Goal: Transaction & Acquisition: Book appointment/travel/reservation

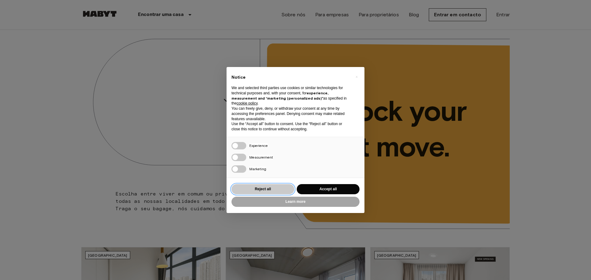
click at [275, 191] on button "Reject all" at bounding box center [262, 189] width 63 height 10
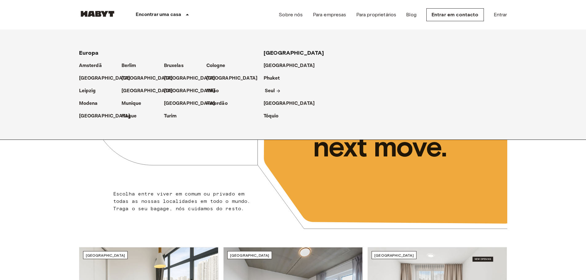
click at [273, 92] on p "Seul" at bounding box center [270, 90] width 10 height 7
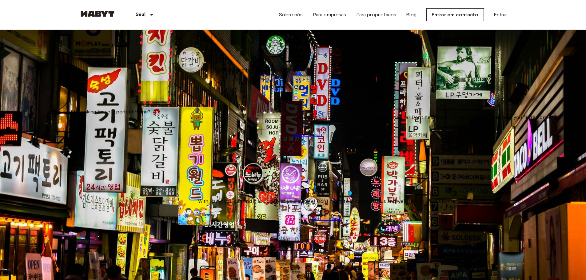
click at [123, 89] on input "Max price" at bounding box center [101, 92] width 44 height 6
type input "*******"
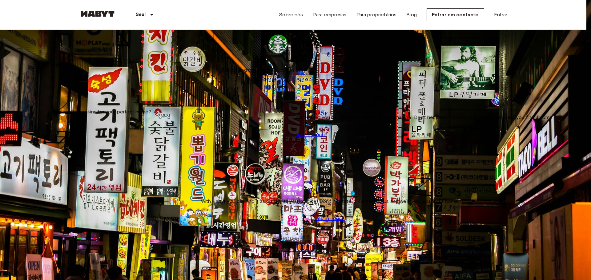
type input "******"
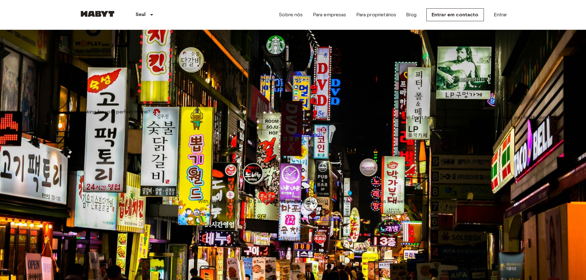
click at [153, 121] on img at bounding box center [293, 237] width 428 height 285
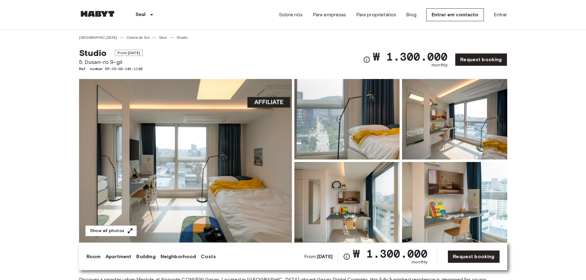
click at [194, 139] on img at bounding box center [185, 161] width 213 height 164
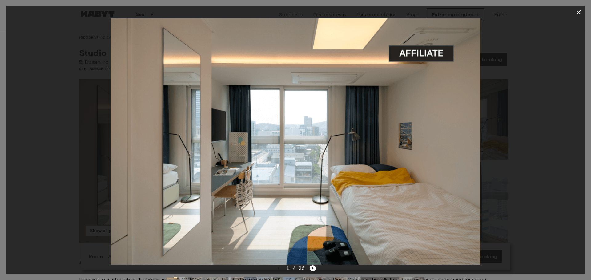
click at [540, 111] on div at bounding box center [295, 141] width 579 height 247
click at [312, 270] on icon "Next image" at bounding box center [313, 269] width 6 height 6
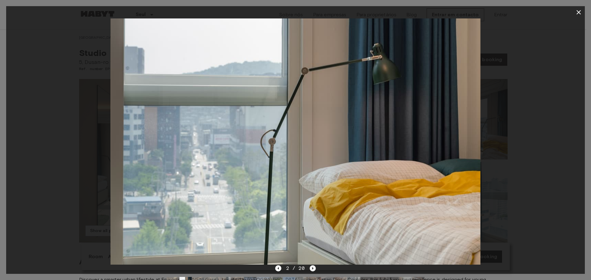
click at [312, 270] on icon "Next image" at bounding box center [313, 269] width 6 height 6
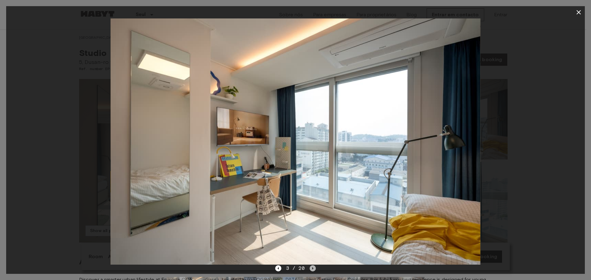
click at [312, 270] on icon "Next image" at bounding box center [313, 269] width 6 height 6
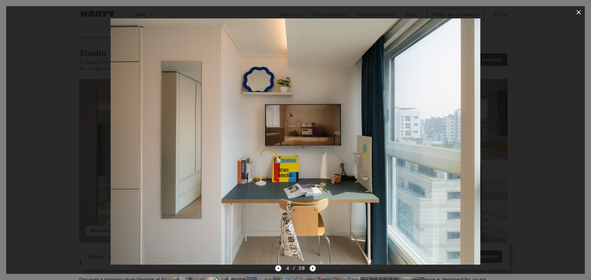
click at [312, 270] on icon "Next image" at bounding box center [313, 269] width 6 height 6
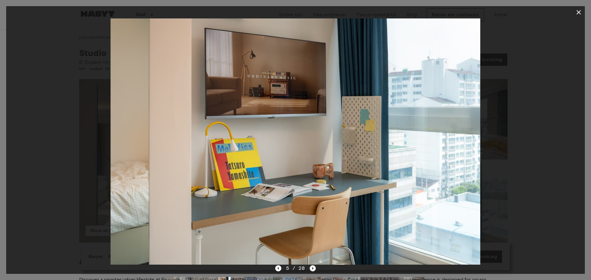
click at [312, 270] on icon "Next image" at bounding box center [313, 269] width 6 height 6
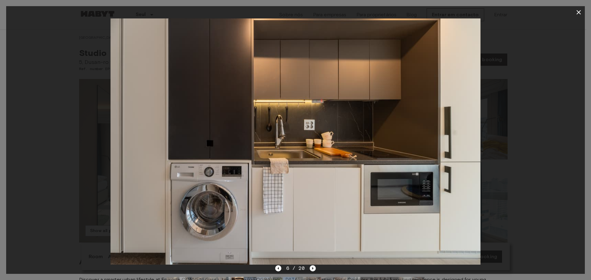
click at [312, 270] on icon "Next image" at bounding box center [313, 269] width 6 height 6
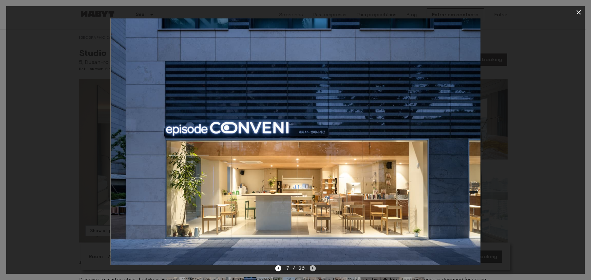
click at [312, 270] on icon "Next image" at bounding box center [313, 269] width 6 height 6
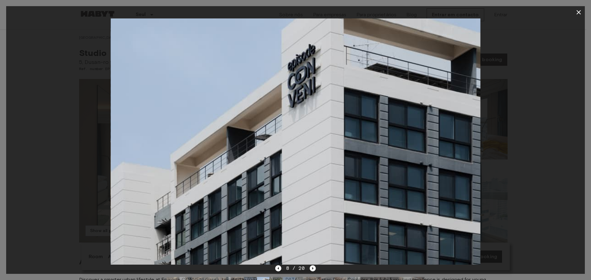
click at [312, 270] on icon "Next image" at bounding box center [313, 269] width 6 height 6
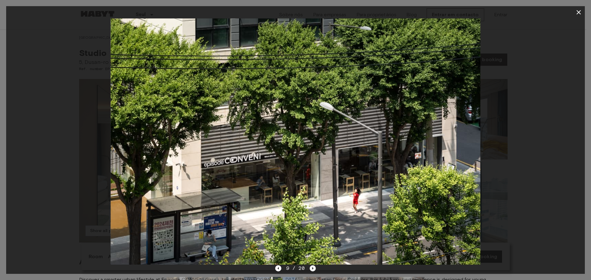
click at [312, 270] on icon "Next image" at bounding box center [313, 269] width 6 height 6
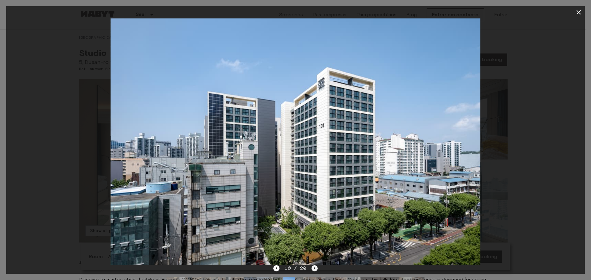
click at [312, 270] on icon "Next image" at bounding box center [314, 269] width 6 height 6
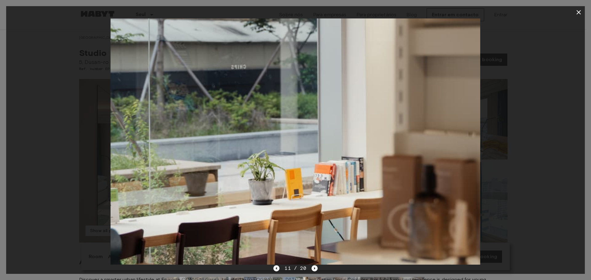
click at [278, 269] on icon "Previous image" at bounding box center [276, 269] width 6 height 6
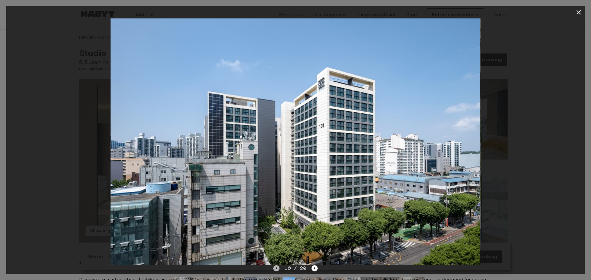
click at [278, 269] on icon "Previous image" at bounding box center [276, 269] width 6 height 6
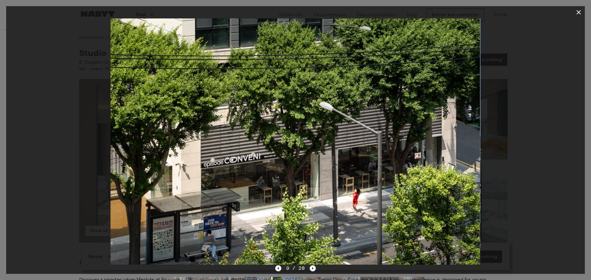
click at [278, 269] on icon "Previous image" at bounding box center [278, 269] width 6 height 6
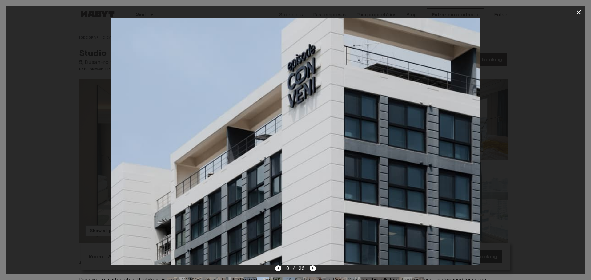
click at [578, 14] on icon "button" at bounding box center [578, 12] width 7 height 7
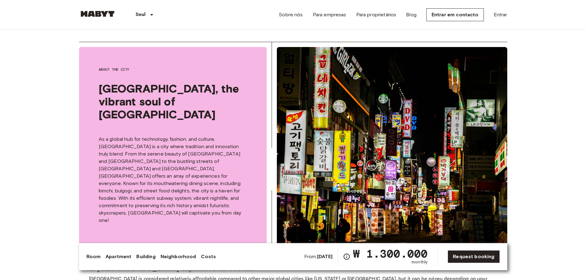
scroll to position [1077, 0]
